Goal: Task Accomplishment & Management: Manage account settings

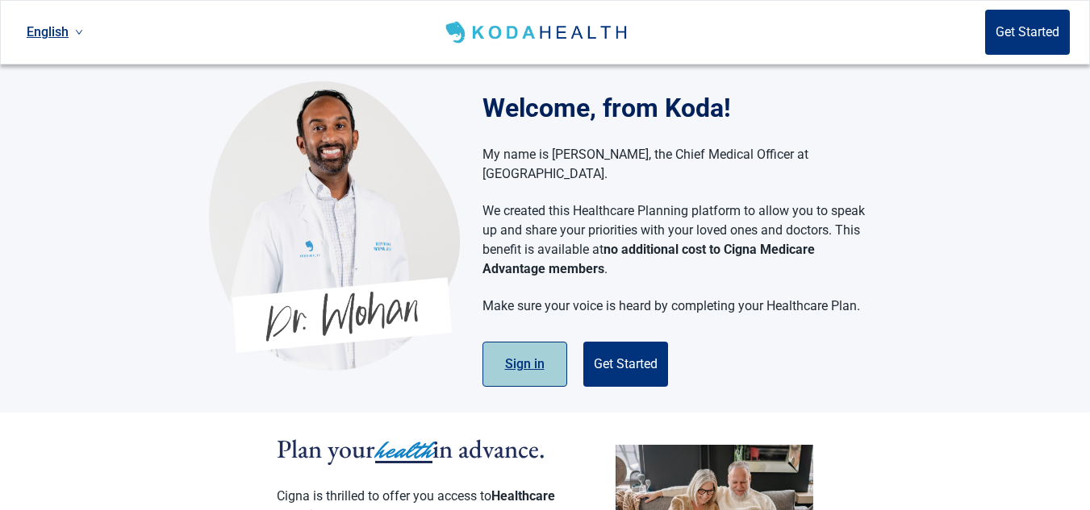
click at [505, 344] on button "Sign in" at bounding box center [524, 364] width 85 height 45
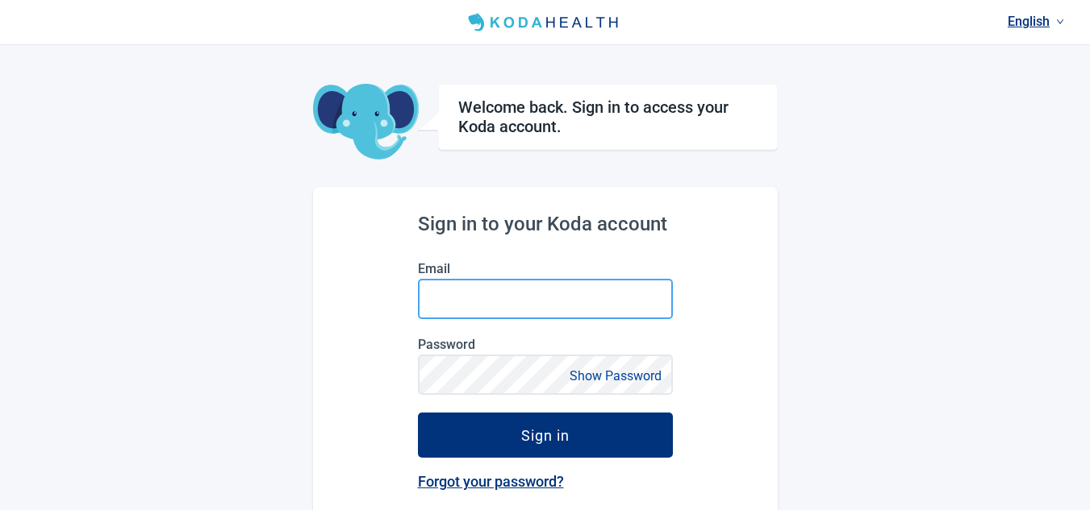
click at [481, 299] on input "Email" at bounding box center [545, 299] width 255 height 40
type input "[EMAIL_ADDRESS][DOMAIN_NAME]"
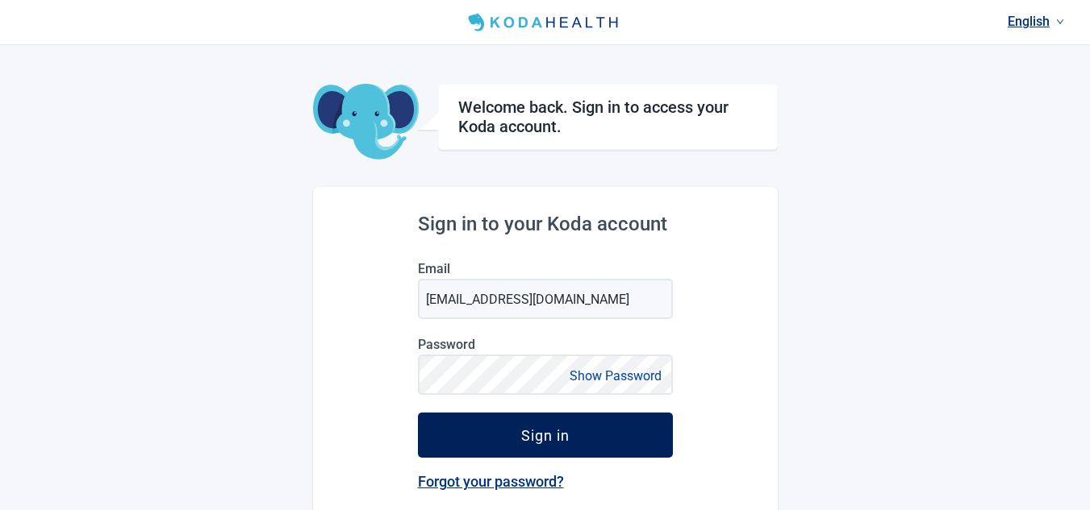
click at [544, 435] on div "Sign in" at bounding box center [545, 435] width 48 height 16
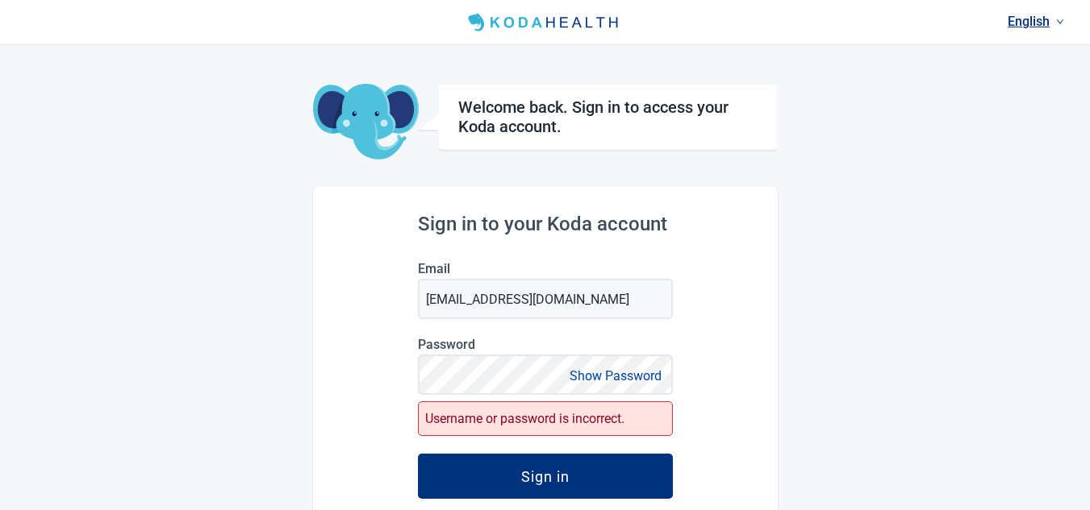
click at [514, 415] on div "Username or password is incorrect." at bounding box center [545, 419] width 255 height 35
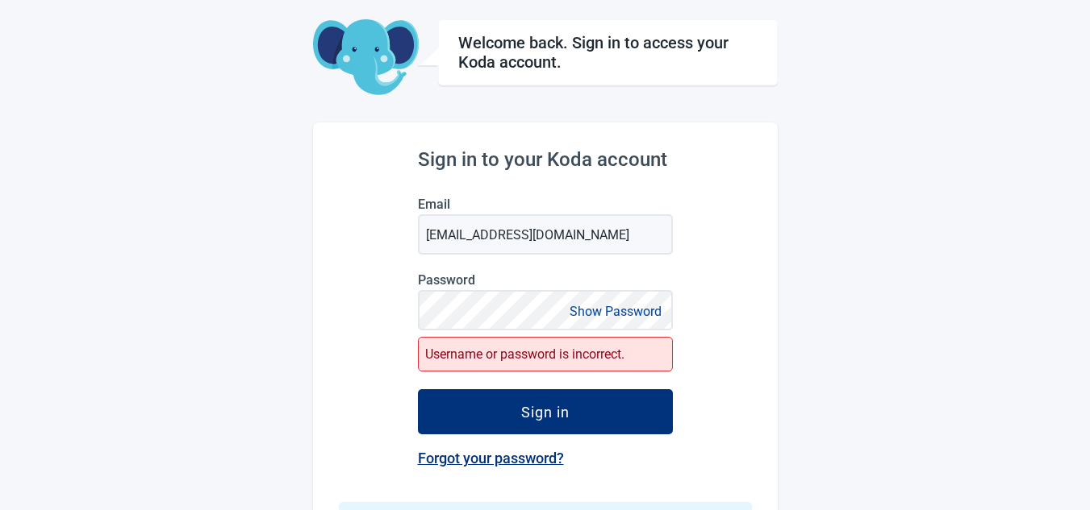
scroll to position [107, 0]
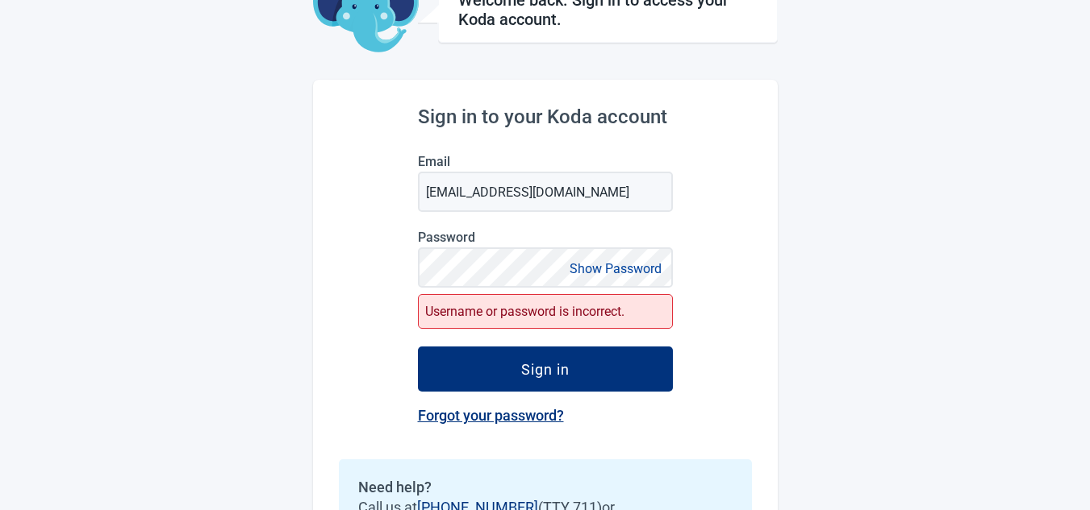
click at [484, 417] on link "Forgot your password?" at bounding box center [491, 415] width 146 height 17
